Goal: Task Accomplishment & Management: Use online tool/utility

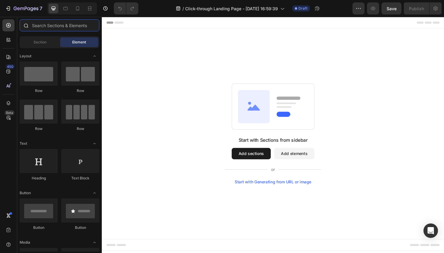
click at [58, 28] on input "text" at bounding box center [60, 25] width 80 height 12
click at [260, 164] on button "Add sections" at bounding box center [259, 162] width 41 height 12
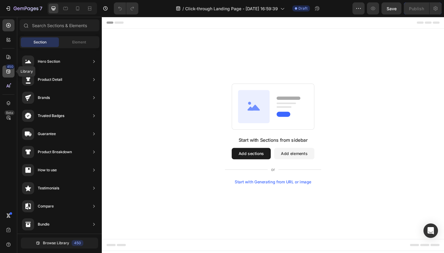
click at [10, 76] on div "450" at bounding box center [8, 71] width 12 height 12
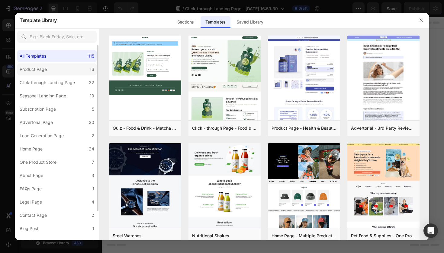
click at [58, 72] on label "Product Page 16" at bounding box center [56, 69] width 79 height 12
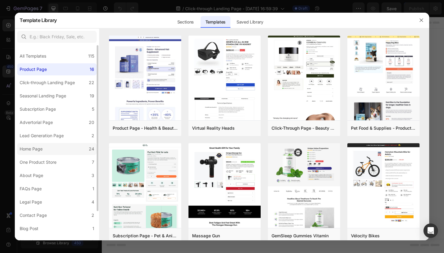
click at [56, 155] on label "Home Page 24" at bounding box center [56, 149] width 79 height 12
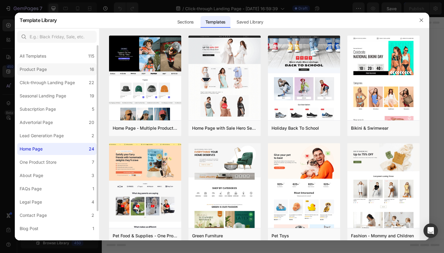
click at [53, 70] on label "Product Page 16" at bounding box center [56, 69] width 79 height 12
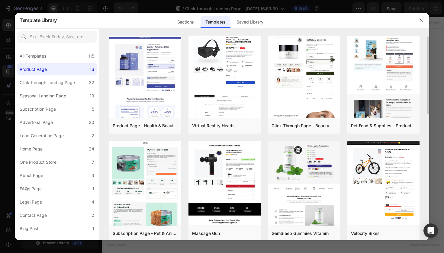
scroll to position [2, 0]
click at [55, 57] on div "All Templates 115" at bounding box center [56, 56] width 79 height 12
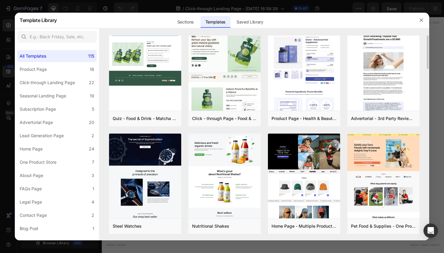
scroll to position [0, 0]
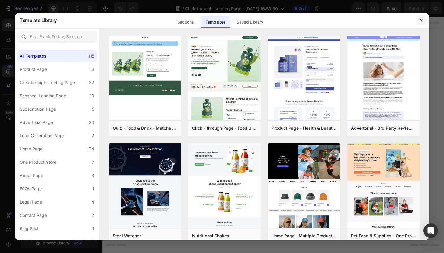
click at [420, 19] on icon "button" at bounding box center [420, 20] width 3 height 3
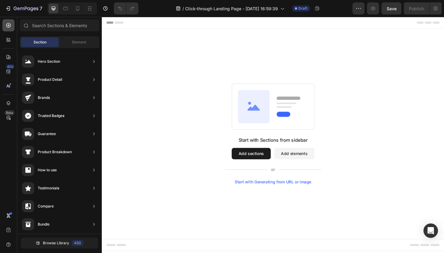
click at [9, 26] on icon at bounding box center [8, 25] width 6 height 6
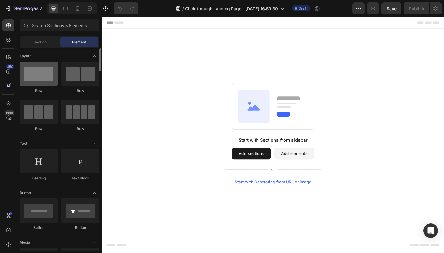
click at [45, 75] on div at bounding box center [39, 74] width 38 height 24
click at [276, 193] on div "Start with Generating from URL or image" at bounding box center [282, 192] width 81 height 5
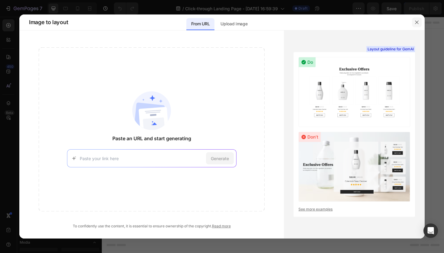
click at [415, 25] on button "button" at bounding box center [417, 23] width 10 height 10
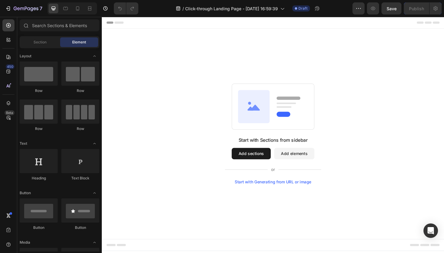
click at [260, 164] on button "Add sections" at bounding box center [259, 162] width 41 height 12
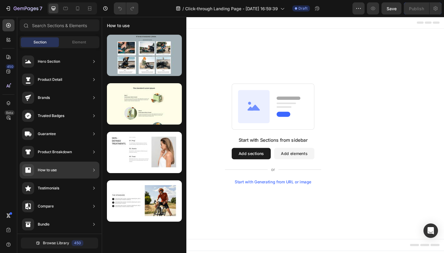
click at [64, 171] on div "How to use" at bounding box center [60, 170] width 80 height 17
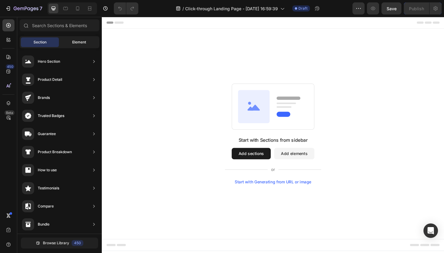
click at [77, 42] on span "Element" at bounding box center [79, 42] width 14 height 5
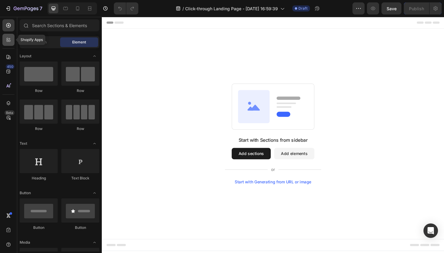
click at [8, 40] on icon at bounding box center [8, 40] width 6 height 6
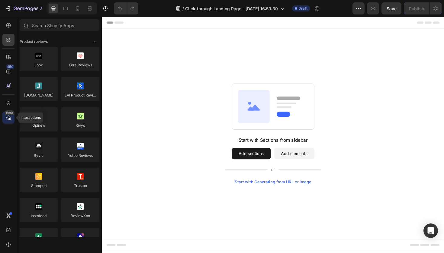
click at [11, 120] on icon at bounding box center [8, 118] width 6 height 6
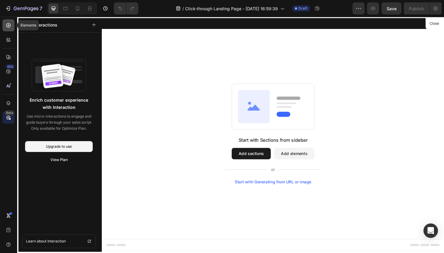
click at [9, 29] on div at bounding box center [8, 25] width 12 height 12
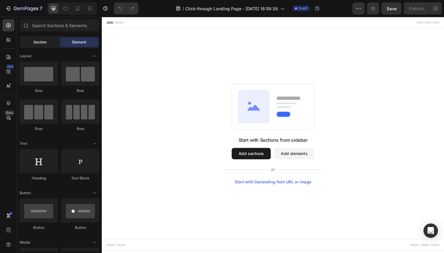
click at [37, 43] on span "Section" at bounding box center [40, 42] width 13 height 5
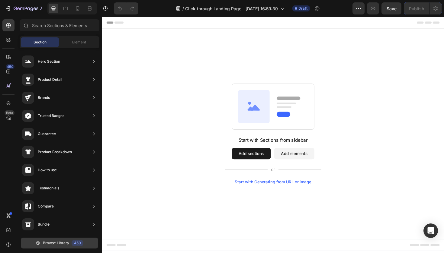
click at [62, 245] on span "Browse Library" at bounding box center [56, 243] width 26 height 5
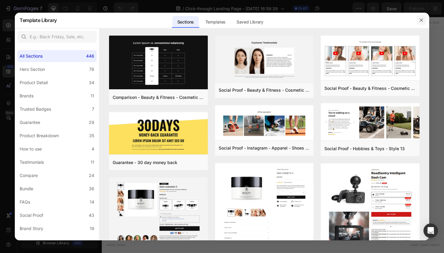
click at [417, 21] on button "button" at bounding box center [421, 20] width 10 height 10
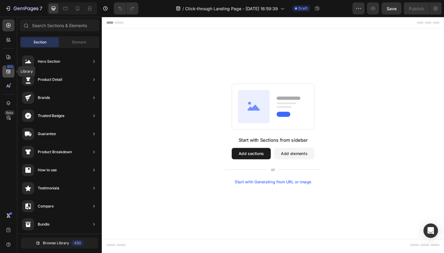
click at [6, 69] on icon at bounding box center [8, 72] width 6 height 6
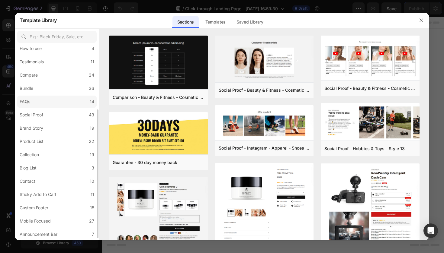
scroll to position [99, 0]
click at [63, 236] on label "Announcement Bar 7" at bounding box center [56, 236] width 79 height 12
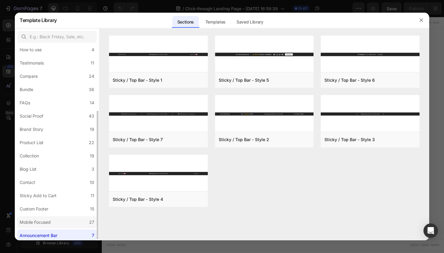
click at [62, 226] on label "Mobile Focused 27" at bounding box center [56, 222] width 79 height 12
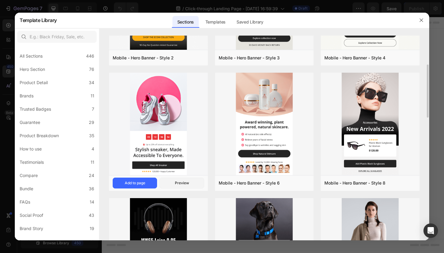
scroll to position [93, 0]
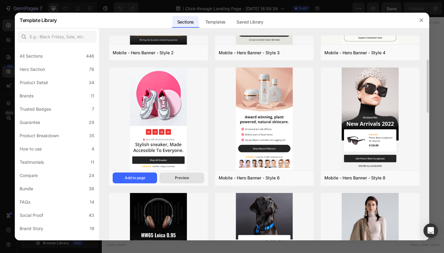
click at [180, 181] on button "Preview" at bounding box center [181, 178] width 44 height 11
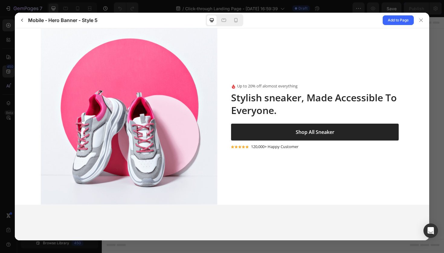
scroll to position [0, 0]
click at [236, 24] on div at bounding box center [236, 20] width 10 height 10
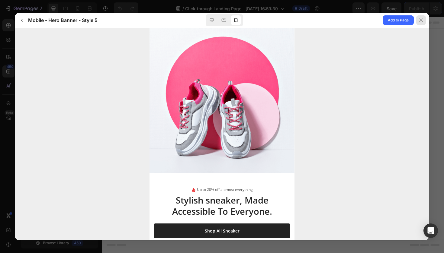
click at [420, 19] on icon at bounding box center [420, 20] width 5 height 5
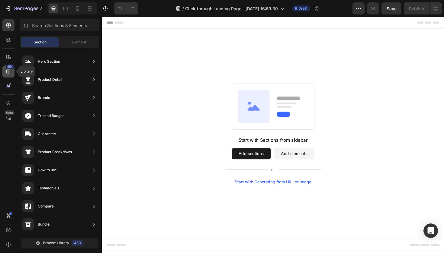
click at [6, 69] on icon at bounding box center [8, 72] width 6 height 6
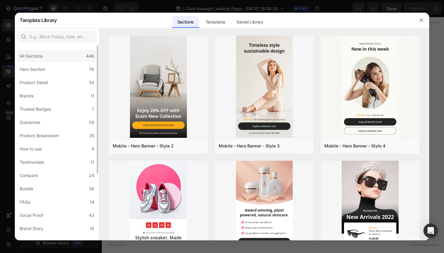
click at [50, 58] on div "All Sections 446" at bounding box center [56, 56] width 79 height 12
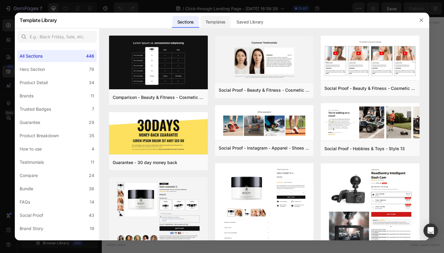
click at [223, 19] on div "Templates" at bounding box center [215, 22] width 30 height 12
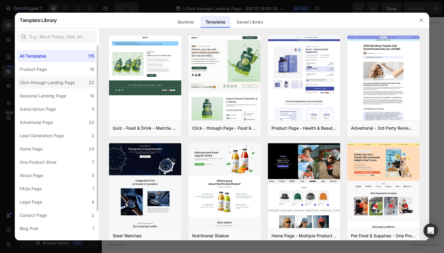
click at [66, 80] on div "Click-through Landing Page" at bounding box center [47, 82] width 55 height 7
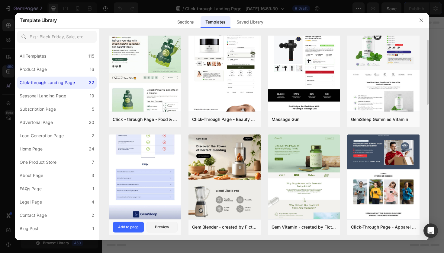
scroll to position [12, 0]
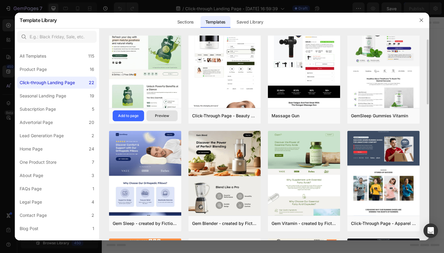
click at [158, 113] on button "Preview" at bounding box center [161, 115] width 31 height 11
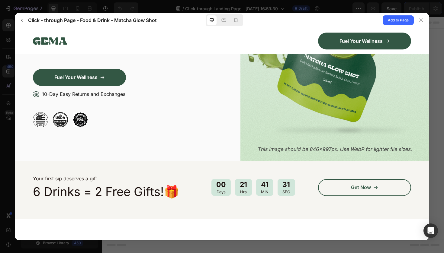
scroll to position [101, 0]
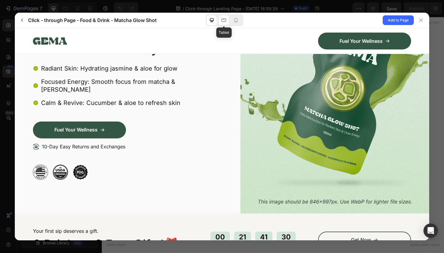
click at [222, 25] on div at bounding box center [224, 20] width 10 height 10
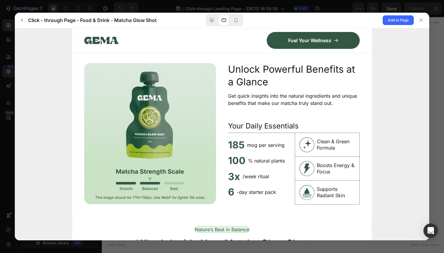
scroll to position [276, 0]
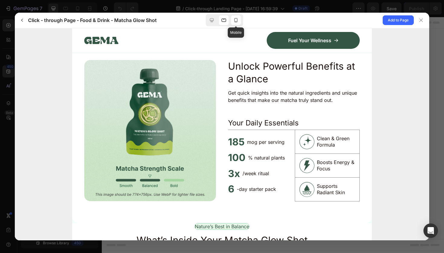
click at [235, 21] on icon at bounding box center [236, 20] width 6 height 6
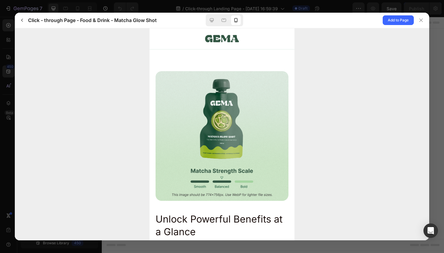
scroll to position [424, 0]
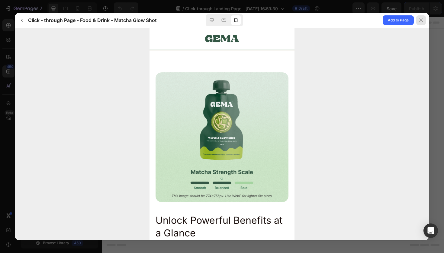
click at [420, 23] on div at bounding box center [421, 20] width 10 height 10
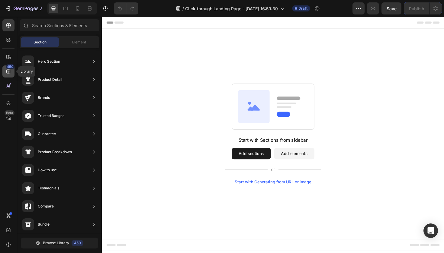
click at [11, 74] on div "450" at bounding box center [8, 71] width 12 height 12
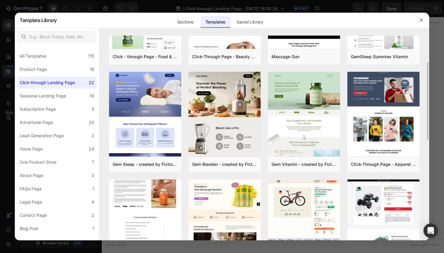
scroll to position [71, 0]
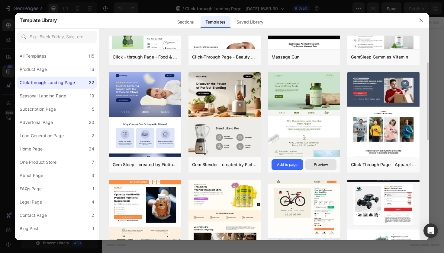
click at [315, 164] on div "Preview" at bounding box center [321, 164] width 14 height 5
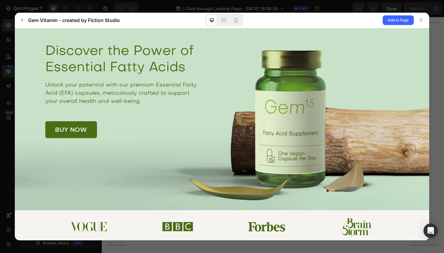
scroll to position [13, 0]
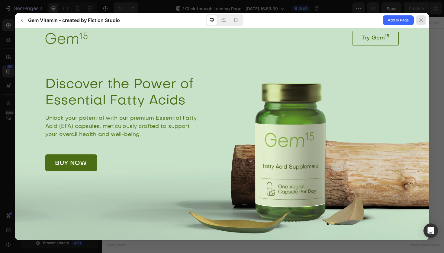
click at [422, 24] on div at bounding box center [421, 20] width 10 height 10
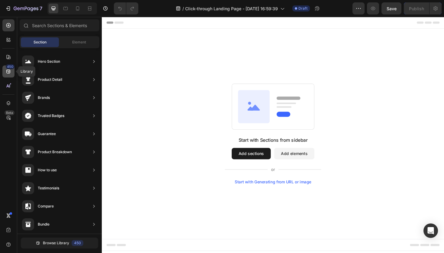
click at [9, 66] on div "450" at bounding box center [10, 66] width 9 height 5
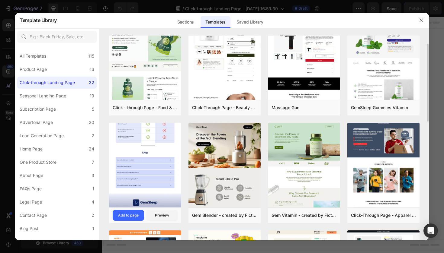
scroll to position [21, 0]
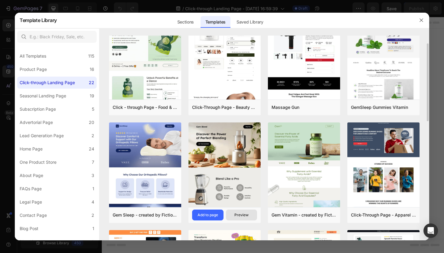
click at [231, 213] on button "Preview" at bounding box center [241, 215] width 31 height 11
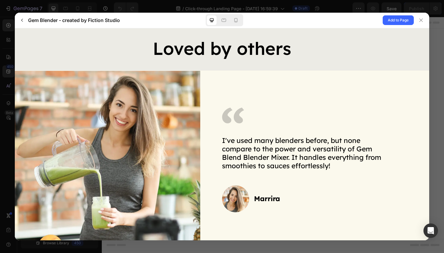
scroll to position [1350, 0]
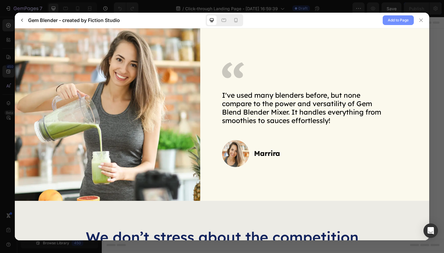
click at [388, 20] on span "Add to Page" at bounding box center [398, 20] width 21 height 7
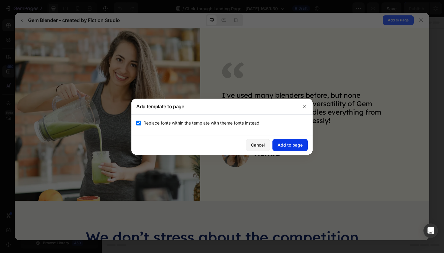
click at [283, 142] on div "Add to page" at bounding box center [289, 145] width 25 height 6
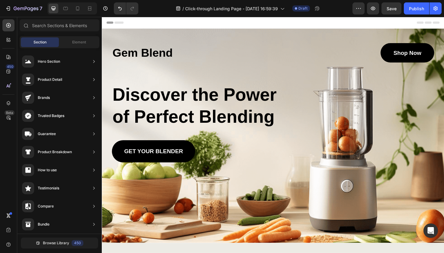
scroll to position [0, 0]
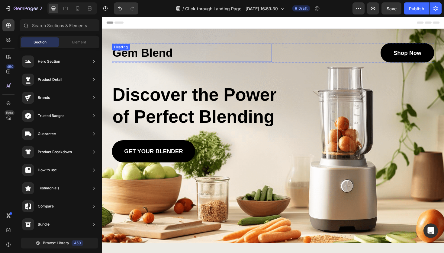
click at [162, 56] on h1 "Gem Blend" at bounding box center [196, 54] width 169 height 19
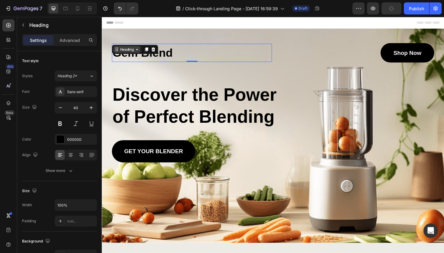
click at [139, 53] on icon at bounding box center [138, 51] width 5 height 5
click at [184, 46] on h1 "Gem Blend" at bounding box center [196, 54] width 169 height 19
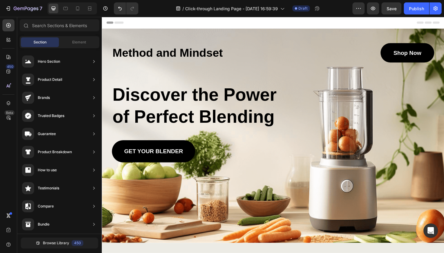
click at [172, 23] on div "Header" at bounding box center [283, 23] width 353 height 12
click at [191, 98] on h2 "Discover the Power of Perfect Blending" at bounding box center [205, 111] width 187 height 48
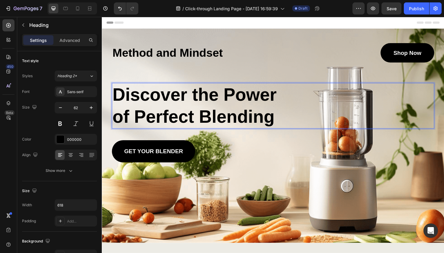
click at [282, 120] on p "Discover the Power of Perfect Blending" at bounding box center [205, 111] width 185 height 47
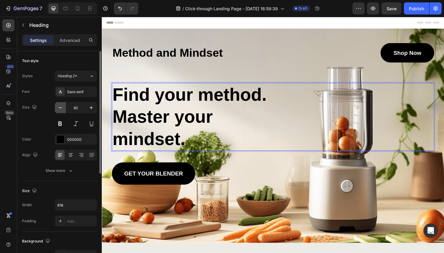
click at [62, 110] on icon "button" at bounding box center [60, 108] width 6 height 6
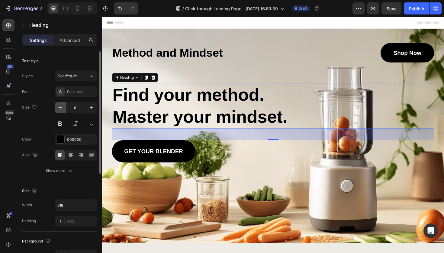
click at [62, 110] on icon "button" at bounding box center [60, 108] width 6 height 6
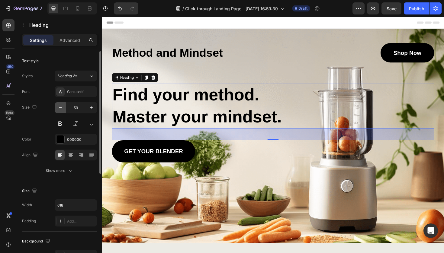
click at [62, 111] on button "button" at bounding box center [60, 107] width 11 height 11
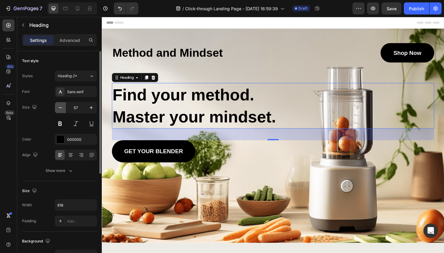
click at [62, 111] on button "button" at bounding box center [60, 107] width 11 height 11
type input "56"
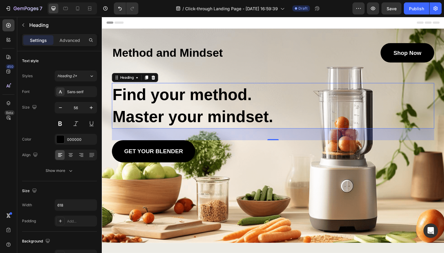
click at [164, 18] on div "Header" at bounding box center [283, 23] width 353 height 12
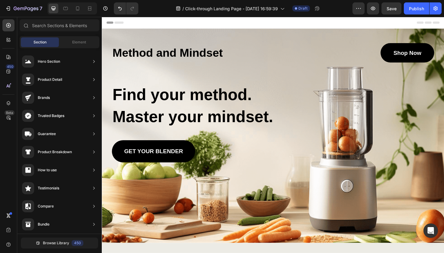
click at [119, 21] on span "Header" at bounding box center [119, 23] width 13 height 6
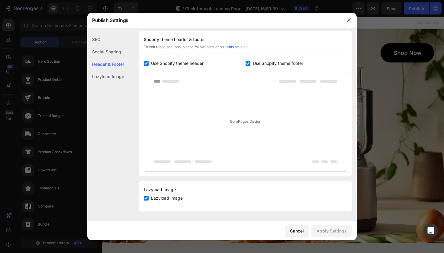
scroll to position [286, 0]
click at [347, 21] on icon "button" at bounding box center [348, 20] width 5 height 5
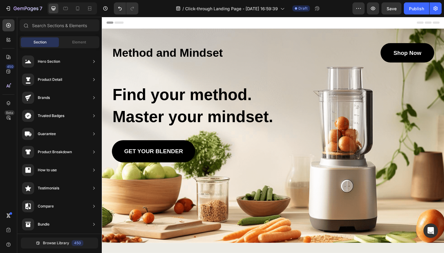
click at [322, 27] on div "Header" at bounding box center [283, 23] width 353 height 12
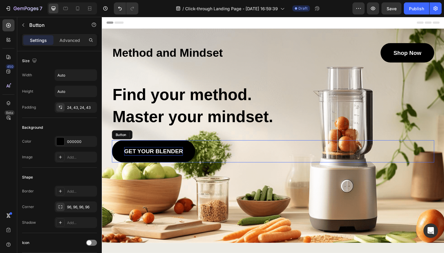
click at [154, 157] on p "GET YOUR BLENDER" at bounding box center [156, 159] width 62 height 9
click at [183, 158] on p "GET YOUR BLENDER" at bounding box center [156, 159] width 62 height 9
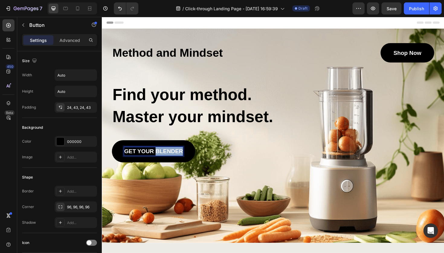
click at [183, 158] on p "GET YOUR BLENDER" at bounding box center [156, 159] width 62 height 9
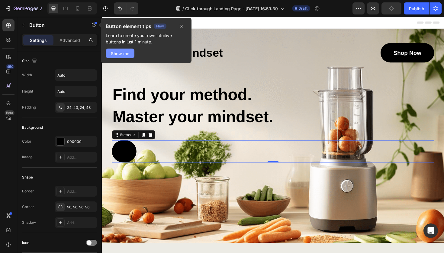
click at [127, 58] on button "Show me" at bounding box center [120, 54] width 29 height 10
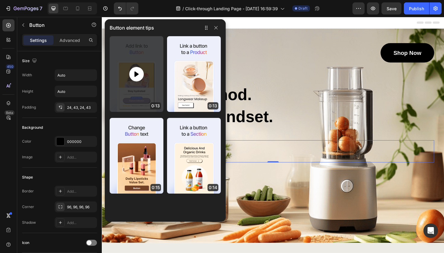
click at [140, 75] on icon at bounding box center [136, 74] width 7 height 7
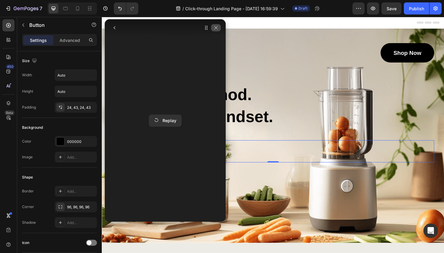
click at [217, 30] on icon "button" at bounding box center [215, 27] width 5 height 5
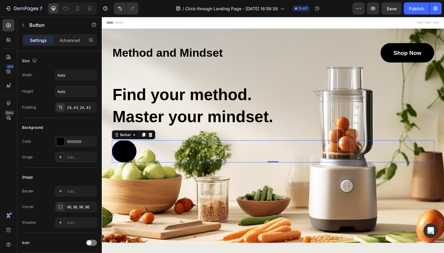
click at [128, 156] on link at bounding box center [125, 160] width 26 height 24
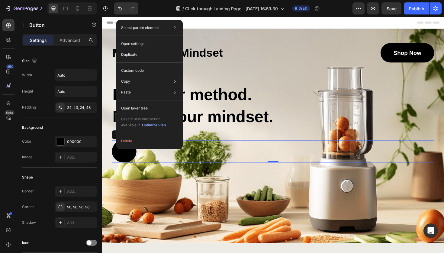
click at [129, 165] on link at bounding box center [125, 160] width 26 height 24
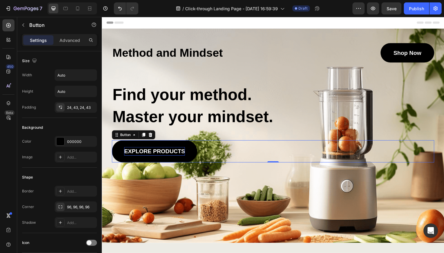
click at [237, 158] on div "explore products Button 0" at bounding box center [282, 160] width 341 height 24
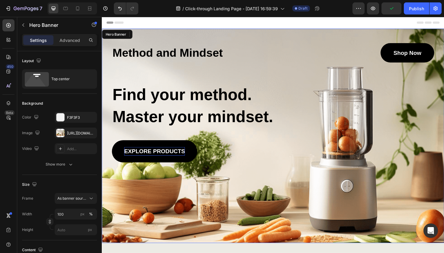
click at [263, 183] on div "Background Image" at bounding box center [283, 142] width 362 height 227
